Goal: Find specific page/section: Find specific page/section

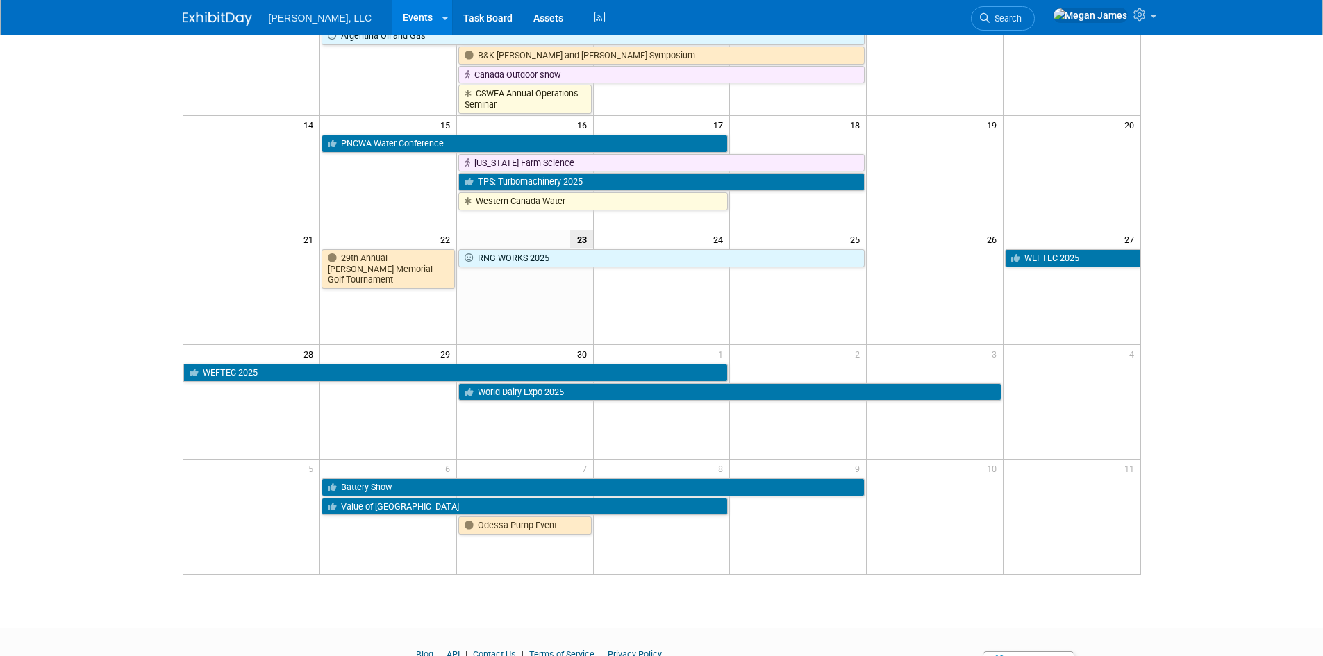
scroll to position [347, 0]
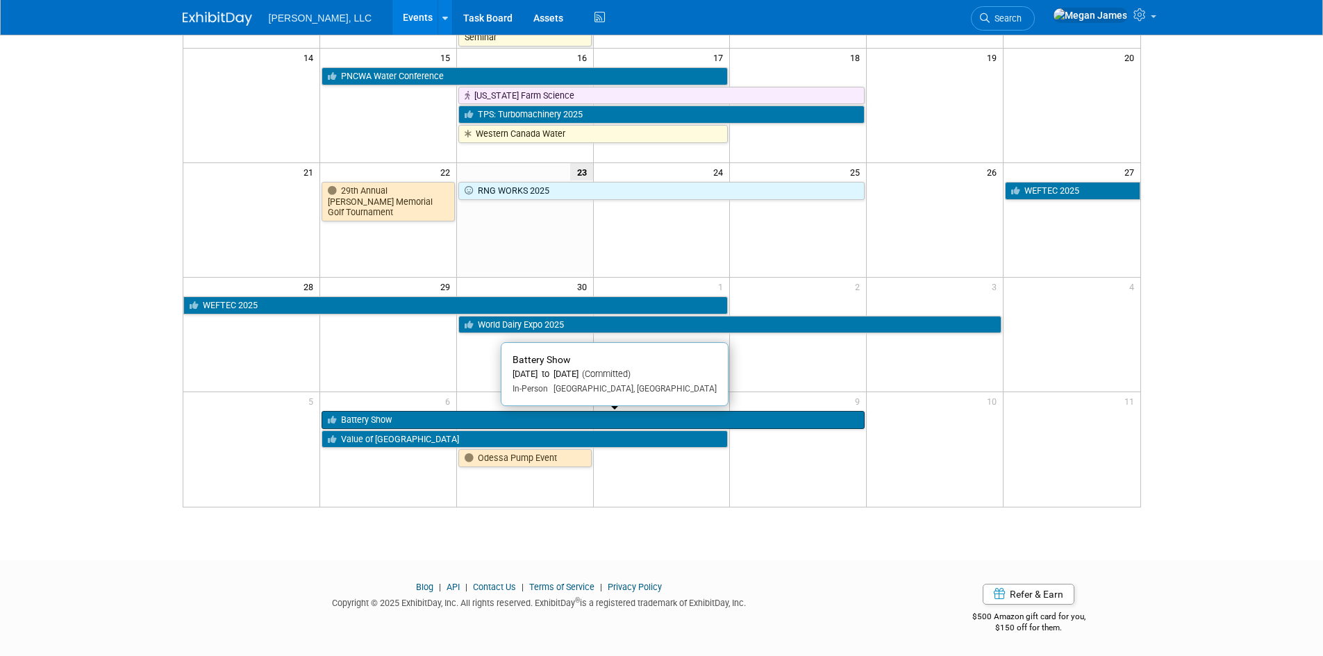
click at [435, 418] on link "Battery Show" at bounding box center [593, 420] width 543 height 18
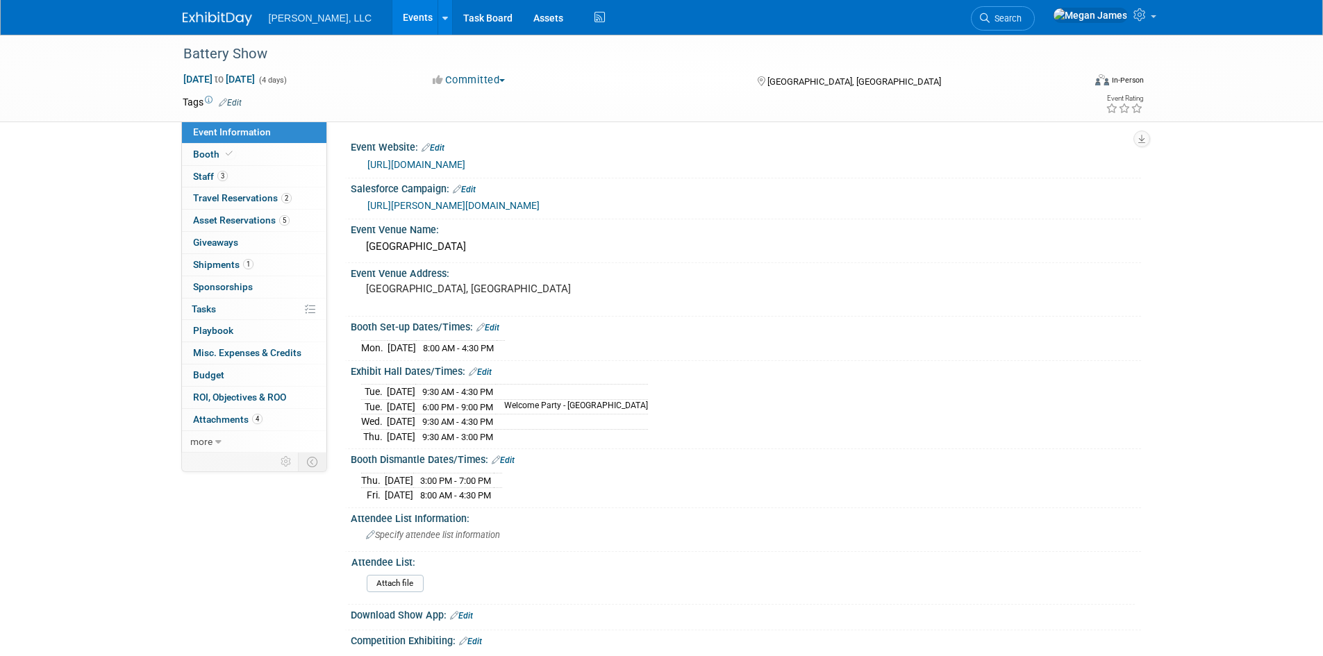
select select "Industrial"
click at [1199, 440] on div "Battery Show Oct 6, 2025 to Oct 9, 2025 (4 days) Oct 6, 2025 to Oct 9, 2025 Com…" at bounding box center [661, 481] width 1323 height 892
click at [85, 431] on div "Battery Show Oct 6, 2025 to Oct 9, 2025 (4 days) Oct 6, 2025 to Oct 9, 2025 Com…" at bounding box center [661, 481] width 1323 height 892
click at [118, 364] on div "Battery Show Oct 6, 2025 to Oct 9, 2025 (4 days) Oct 6, 2025 to Oct 9, 2025 Com…" at bounding box center [661, 481] width 1323 height 892
click at [576, 93] on div "Tags Edit" at bounding box center [582, 102] width 798 height 19
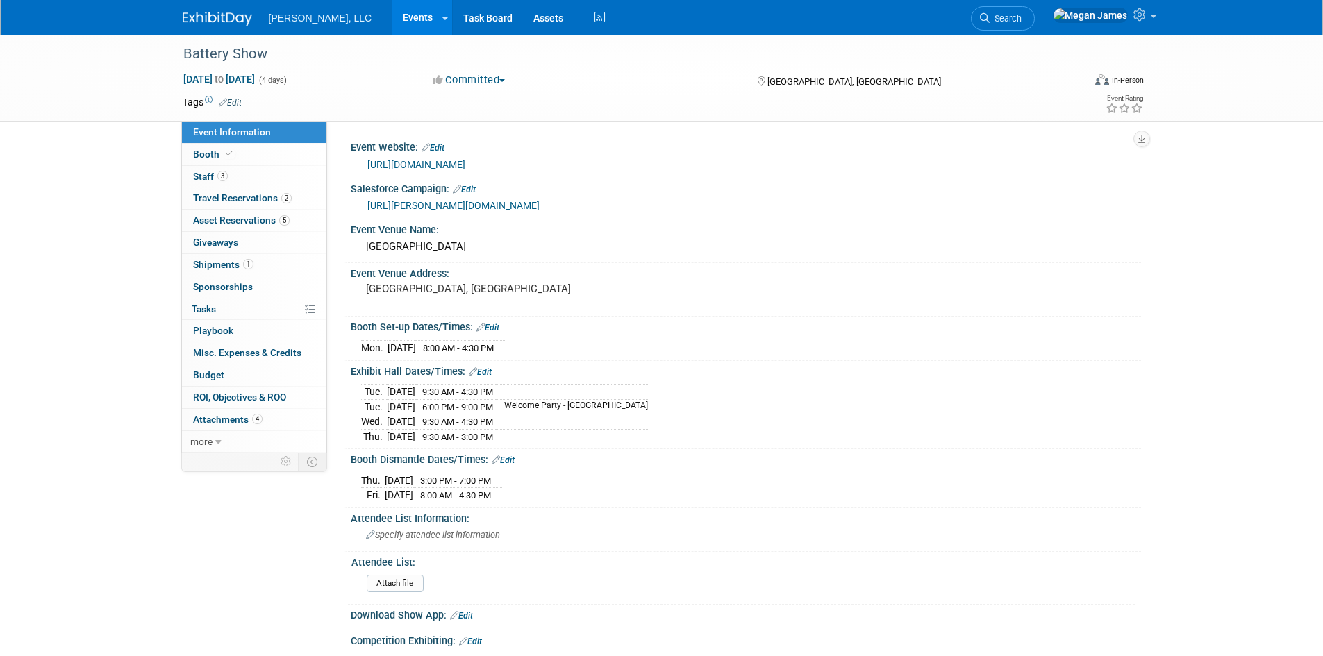
click at [392, 7] on link "Events" at bounding box center [417, 17] width 51 height 35
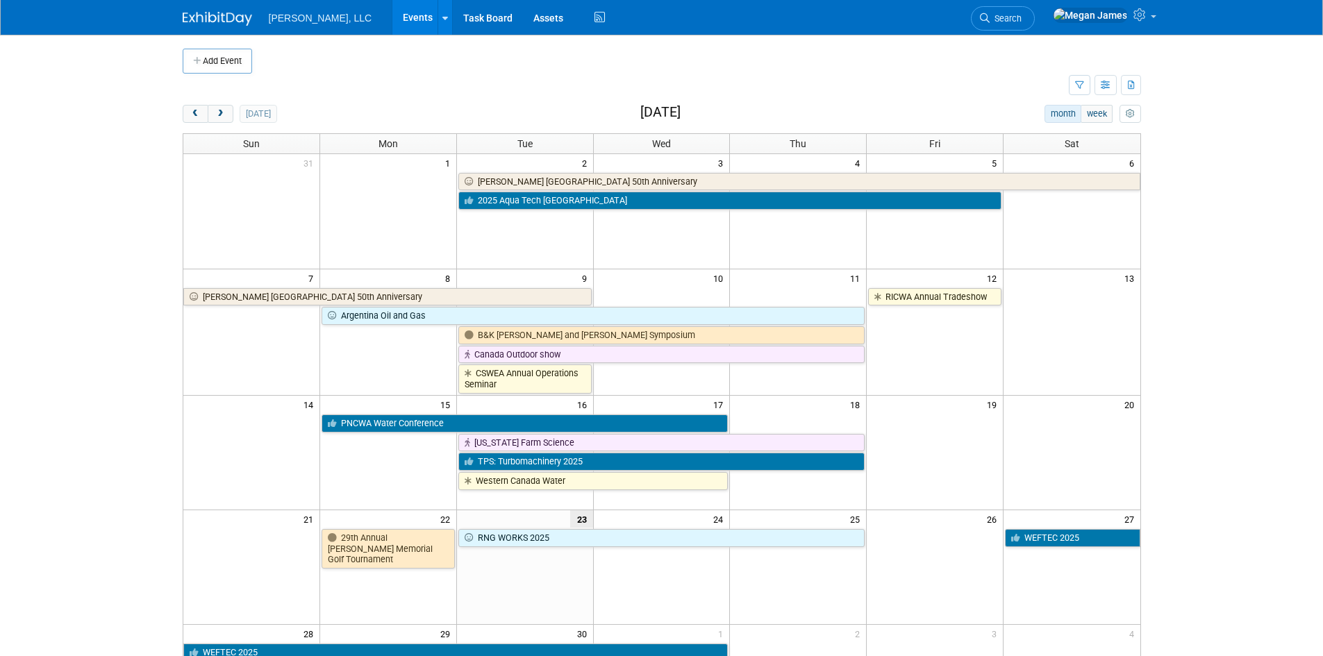
scroll to position [208, 0]
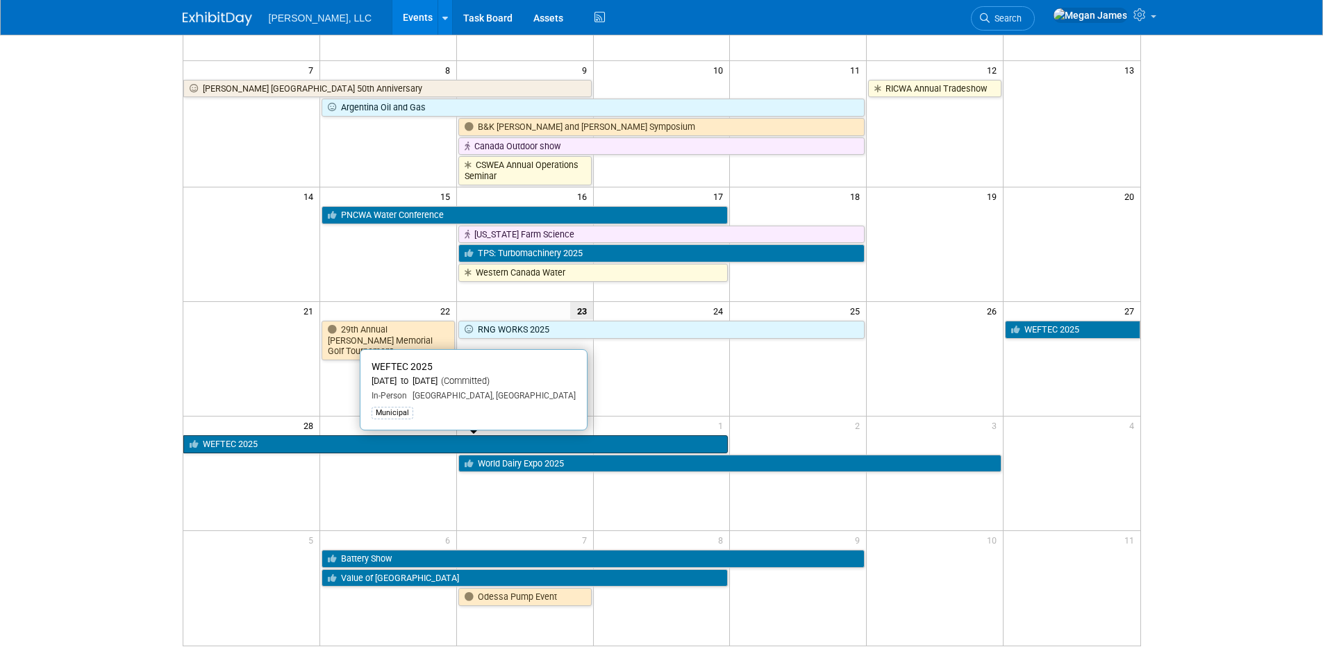
click at [224, 445] on link "WEFTEC 2025" at bounding box center [455, 444] width 545 height 18
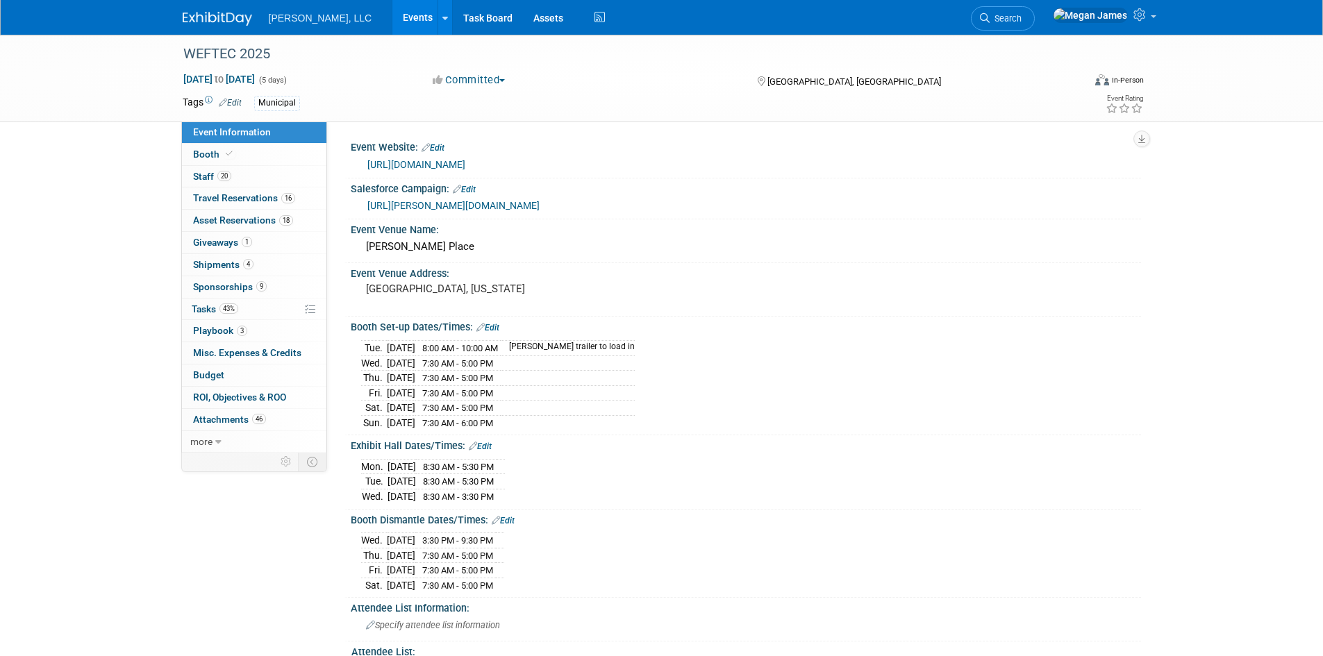
select select "Municipal"
click at [231, 158] on span at bounding box center [229, 154] width 13 height 10
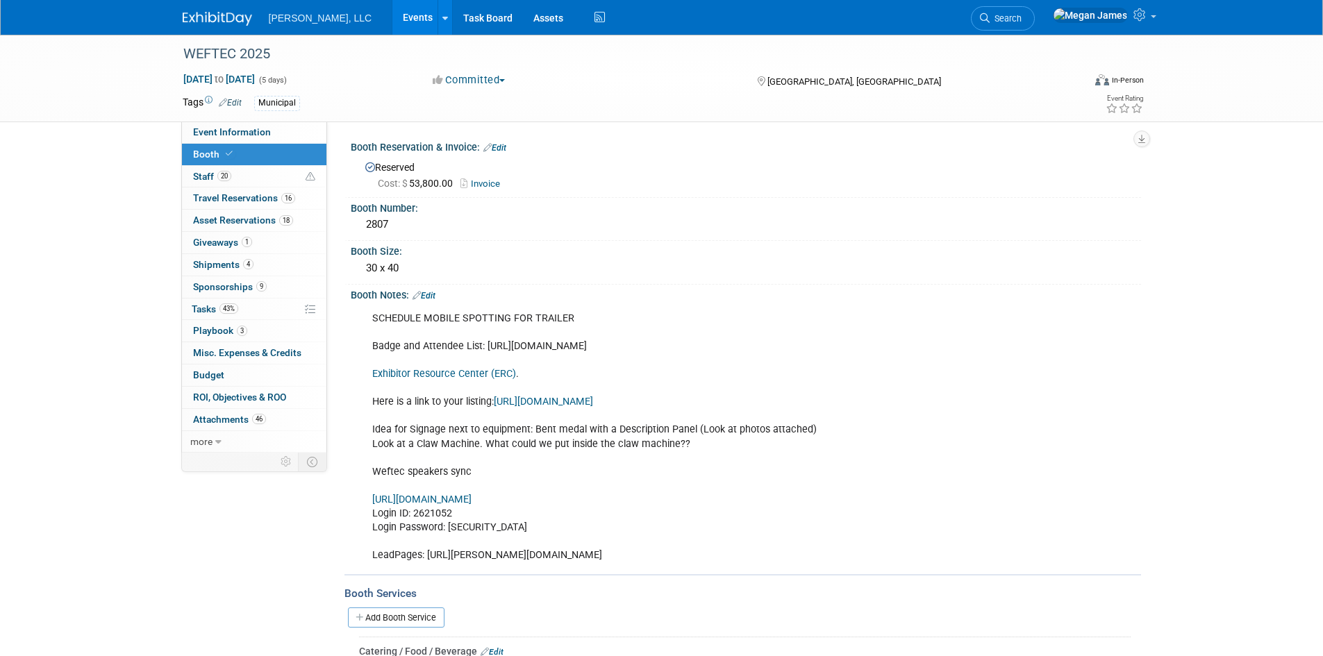
click at [465, 372] on link "Exhibitor Resource Center (ERC)" at bounding box center [444, 374] width 144 height 12
click at [392, 17] on link "Events" at bounding box center [417, 17] width 51 height 35
